Goal: Transaction & Acquisition: Purchase product/service

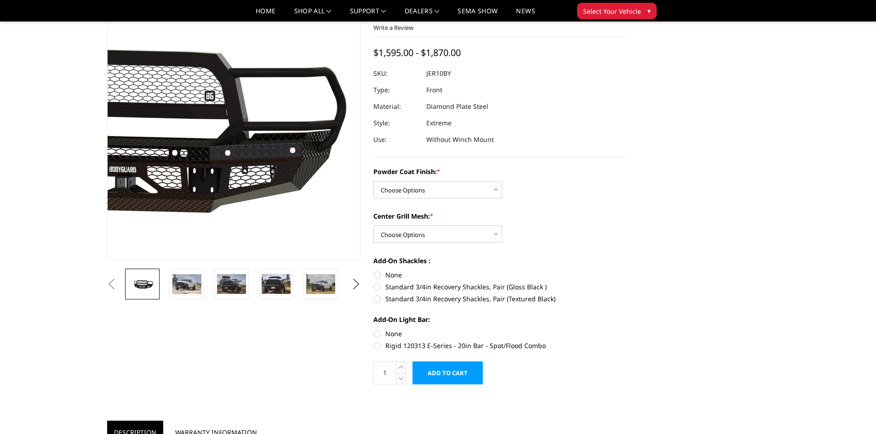
scroll to position [92, 0]
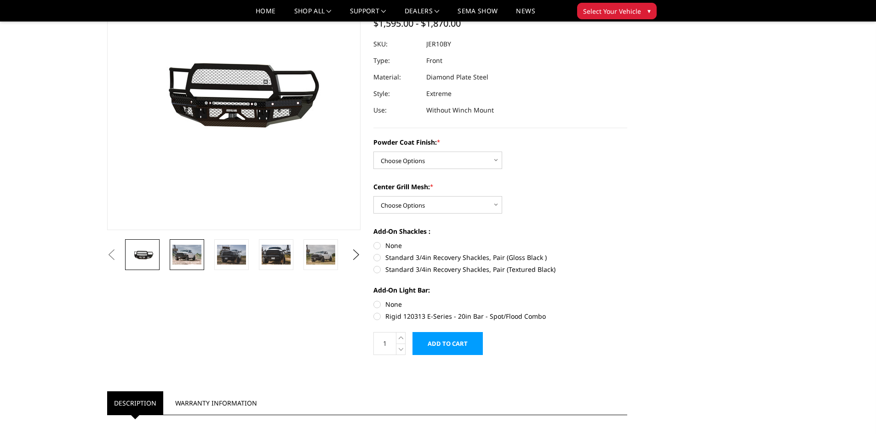
click at [188, 259] on img at bounding box center [186, 254] width 29 height 19
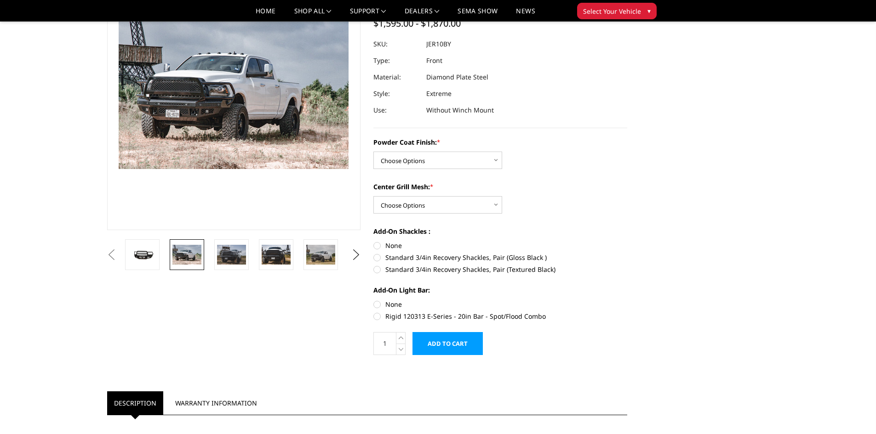
scroll to position [67, 0]
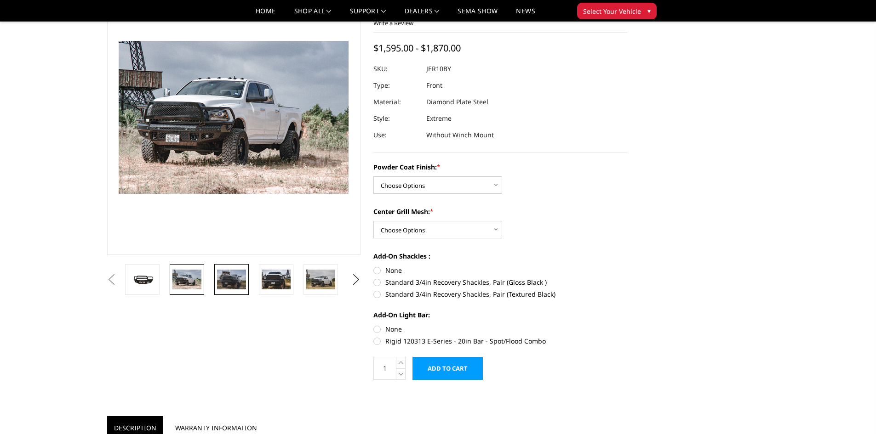
click at [233, 273] on img at bounding box center [231, 279] width 29 height 19
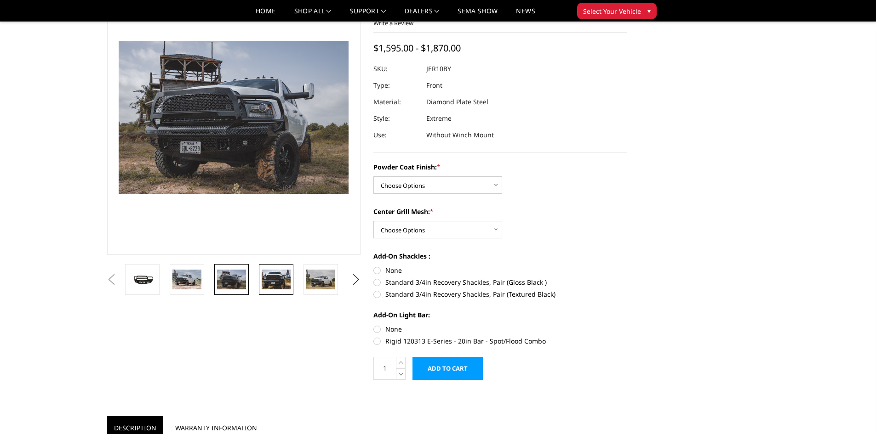
click at [263, 277] on img at bounding box center [276, 279] width 29 height 19
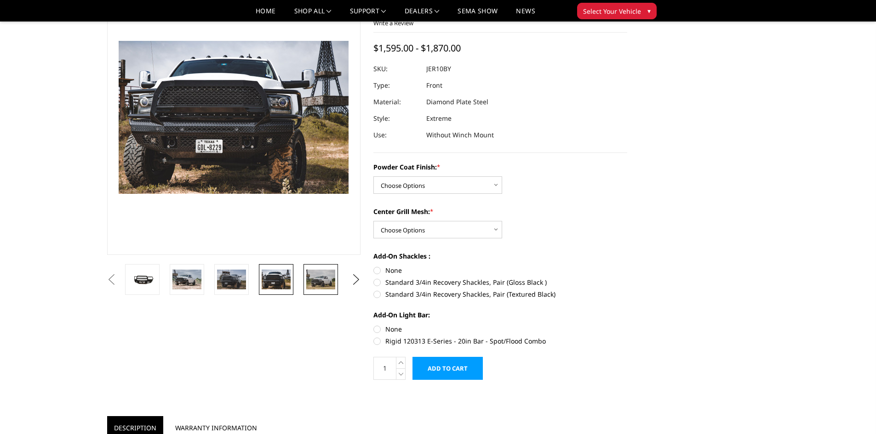
click at [323, 278] on img at bounding box center [320, 279] width 29 height 19
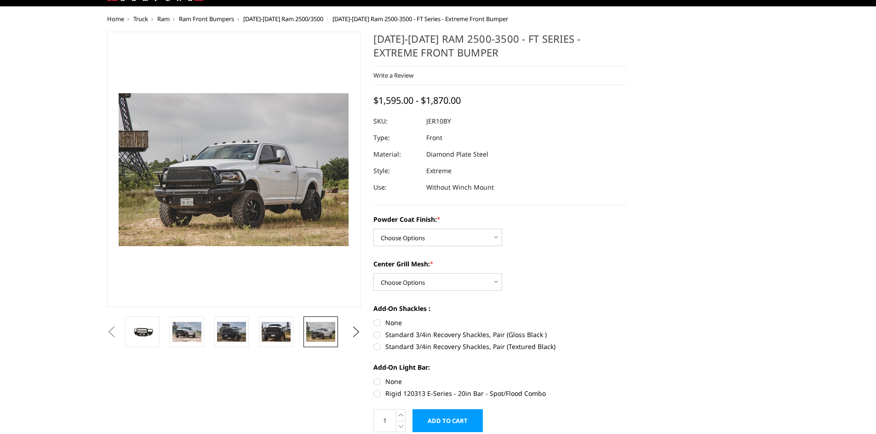
scroll to position [21, 0]
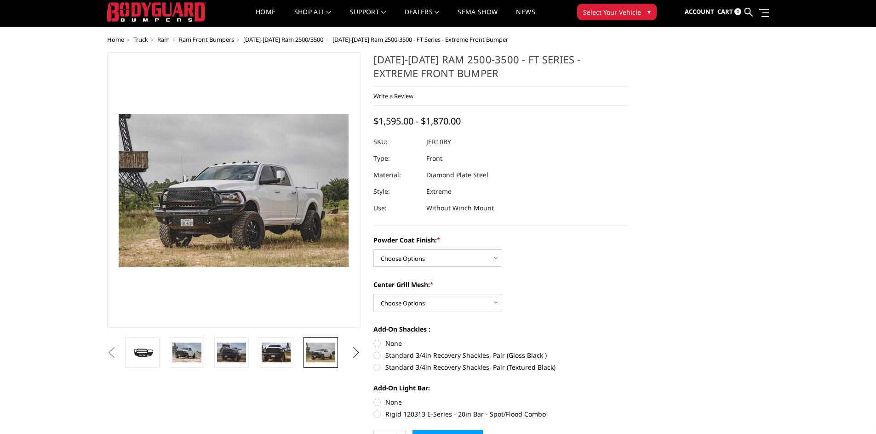
click at [356, 358] on button "Next" at bounding box center [356, 353] width 14 height 14
click at [356, 357] on button "Next" at bounding box center [356, 353] width 14 height 14
click at [287, 348] on img at bounding box center [276, 352] width 29 height 19
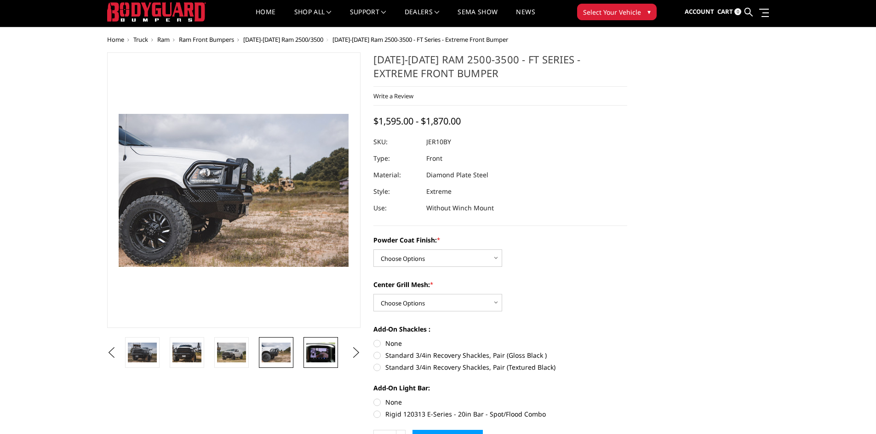
click at [313, 351] on img at bounding box center [320, 352] width 29 height 19
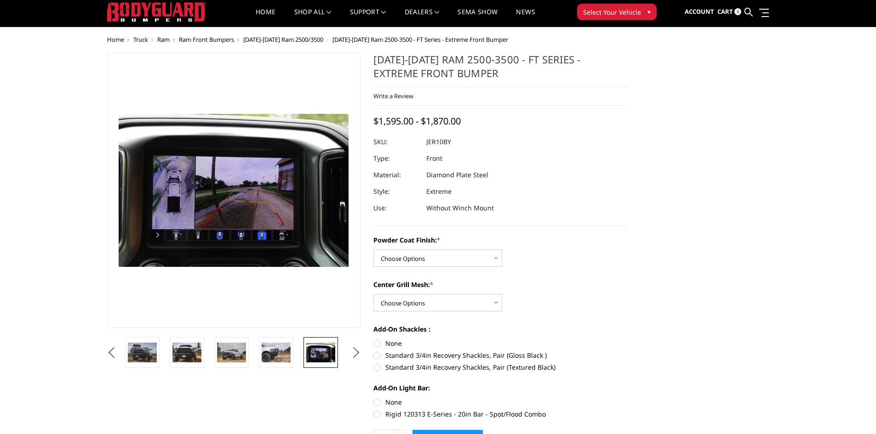
click at [354, 349] on button "Next" at bounding box center [356, 353] width 14 height 14
click at [244, 350] on img at bounding box center [231, 352] width 29 height 19
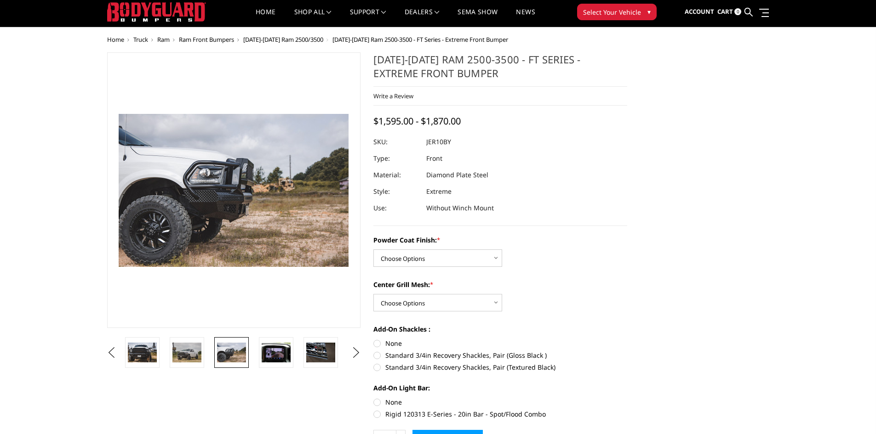
click at [377, 355] on label "Standard 3/4in Recovery Shackles, Pair (Gloss Black )" at bounding box center [500, 356] width 254 height 10
click at [627, 339] on input "Standard 3/4in Recovery Shackles, Pair (Gloss Black )" at bounding box center [627, 339] width 0 height 0
radio input "true"
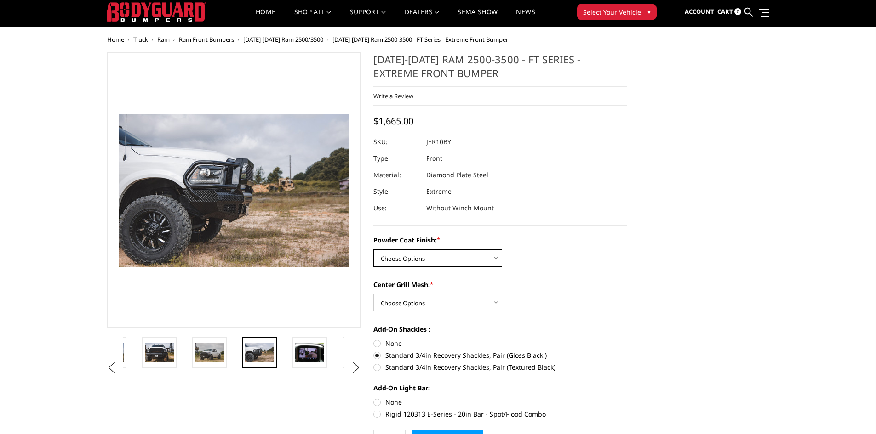
click at [497, 259] on select "Choose Options Bare Metal Gloss Black Powder Coat Textured Black Powder Coat" at bounding box center [437, 258] width 129 height 17
select select "3229"
click at [373, 250] on select "Choose Options Bare Metal Gloss Black Powder Coat Textured Black Powder Coat" at bounding box center [437, 258] width 129 height 17
click at [492, 298] on select "Choose Options WITH Expanded Metal in Center Grill WITHOUT Expanded Metal in Ce…" at bounding box center [437, 302] width 129 height 17
select select "3231"
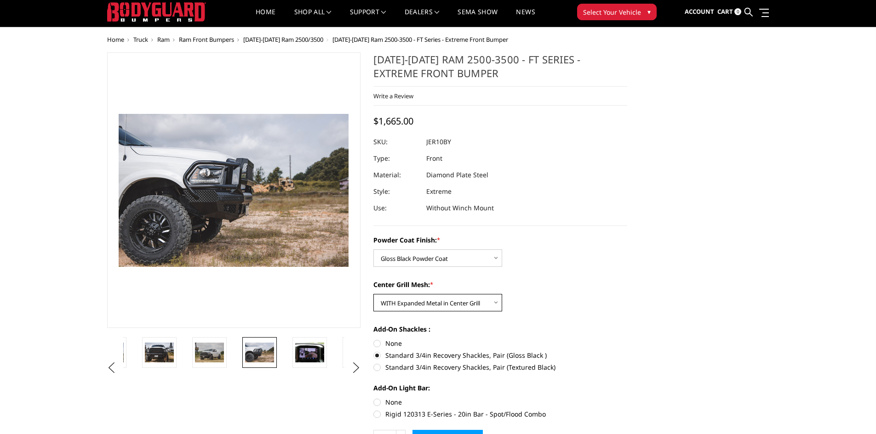
click at [373, 294] on select "Choose Options WITH Expanded Metal in Center Grill WITHOUT Expanded Metal in Ce…" at bounding box center [437, 302] width 129 height 17
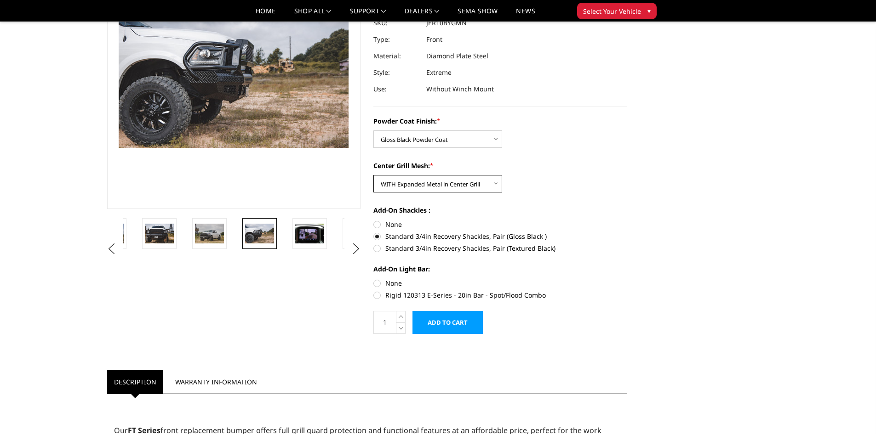
scroll to position [67, 0]
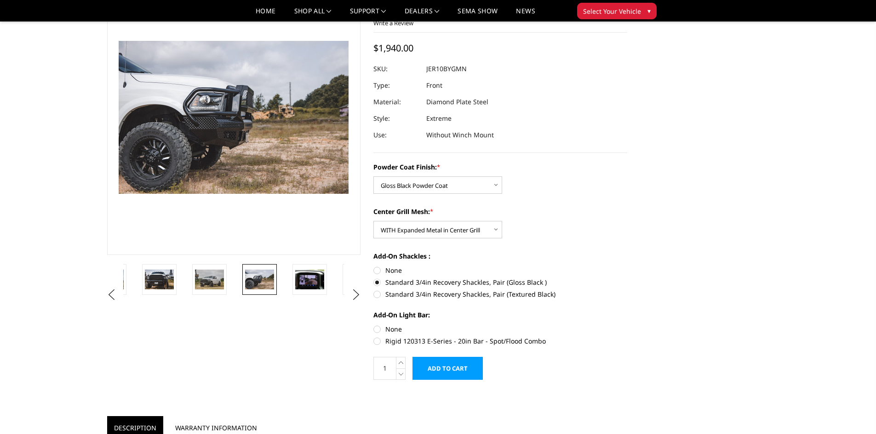
click at [381, 340] on label "Rigid 120313 E-Series - 20in Bar - Spot/Flood Combo" at bounding box center [500, 341] width 254 height 10
click at [627, 325] on input "Rigid 120313 E-Series - 20in Bar - Spot/Flood Combo" at bounding box center [627, 324] width 0 height 0
radio input "true"
click at [383, 329] on label "None" at bounding box center [500, 329] width 254 height 10
click at [374, 325] on input "None" at bounding box center [373, 324] width 0 height 0
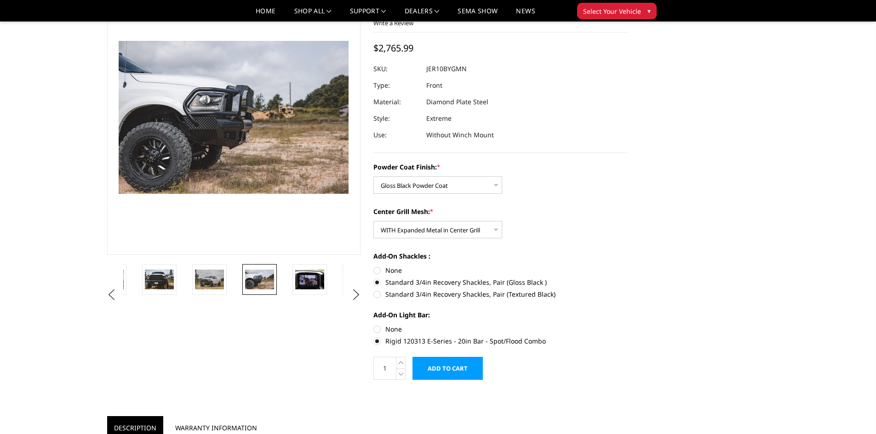
radio input "true"
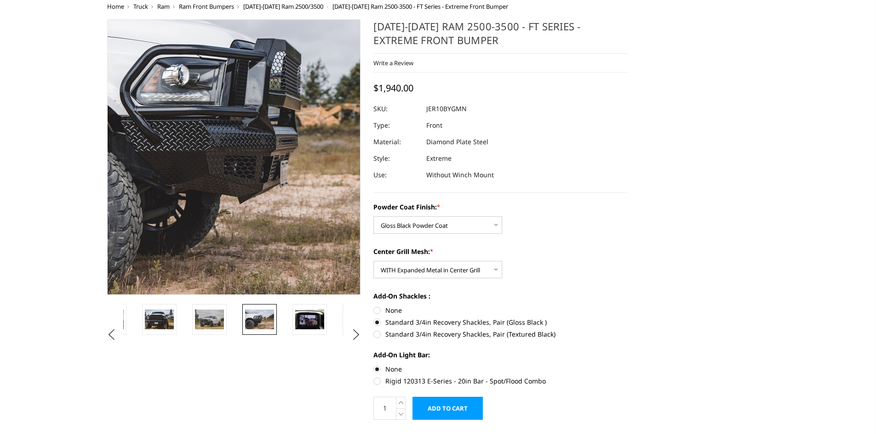
scroll to position [21, 0]
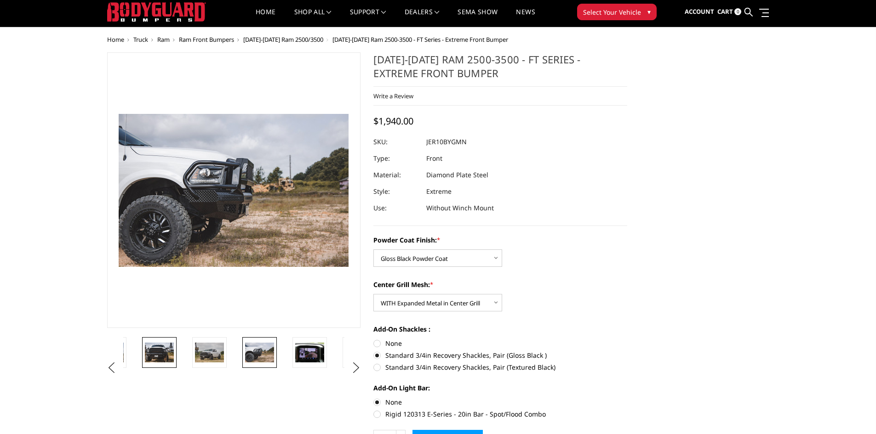
click at [154, 345] on img at bounding box center [159, 352] width 29 height 19
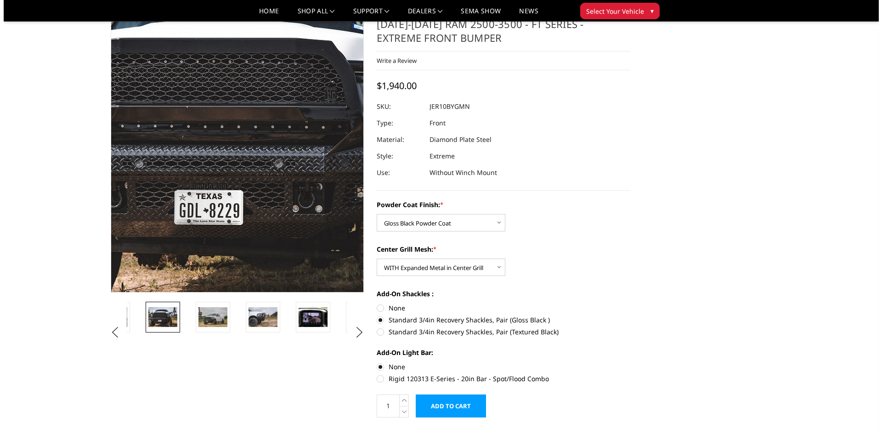
scroll to position [46, 0]
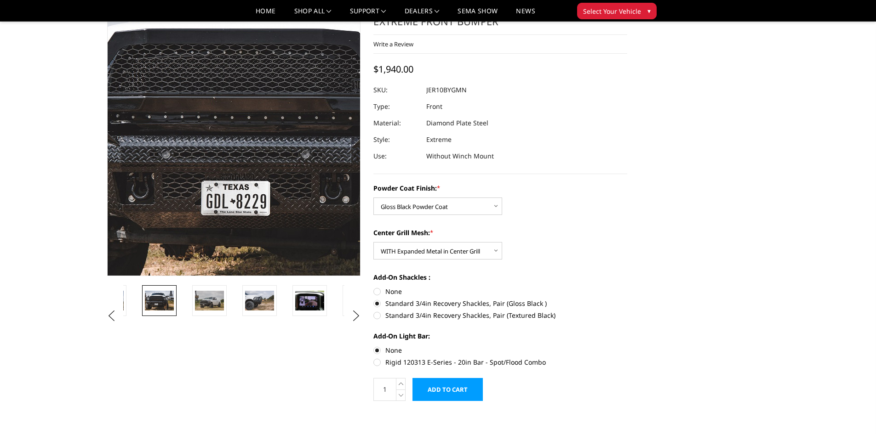
click at [185, 199] on img at bounding box center [298, 124] width 588 height 392
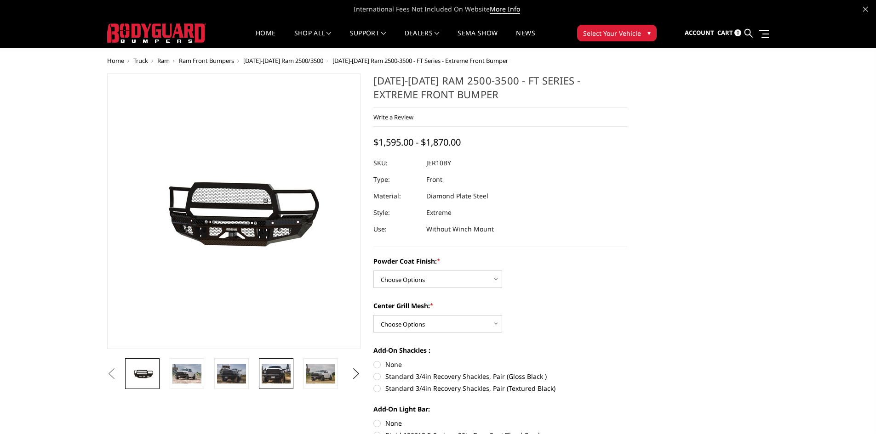
click at [276, 378] on img at bounding box center [276, 373] width 29 height 19
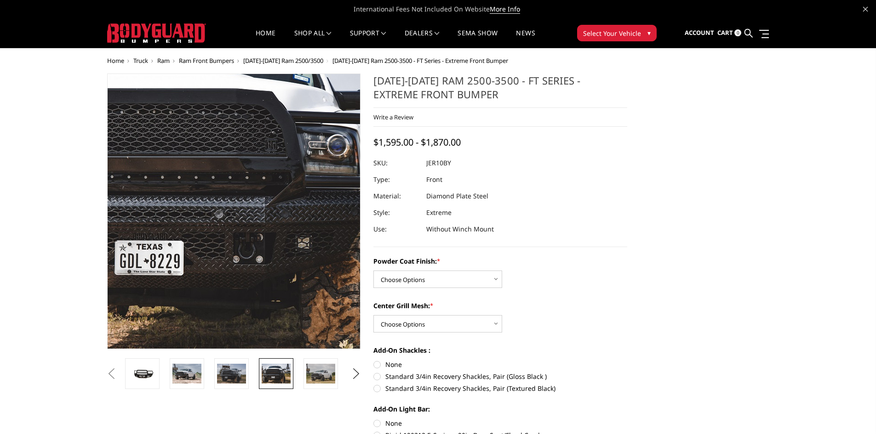
click at [250, 278] on img at bounding box center [212, 184] width 588 height 392
